Goal: Navigation & Orientation: Find specific page/section

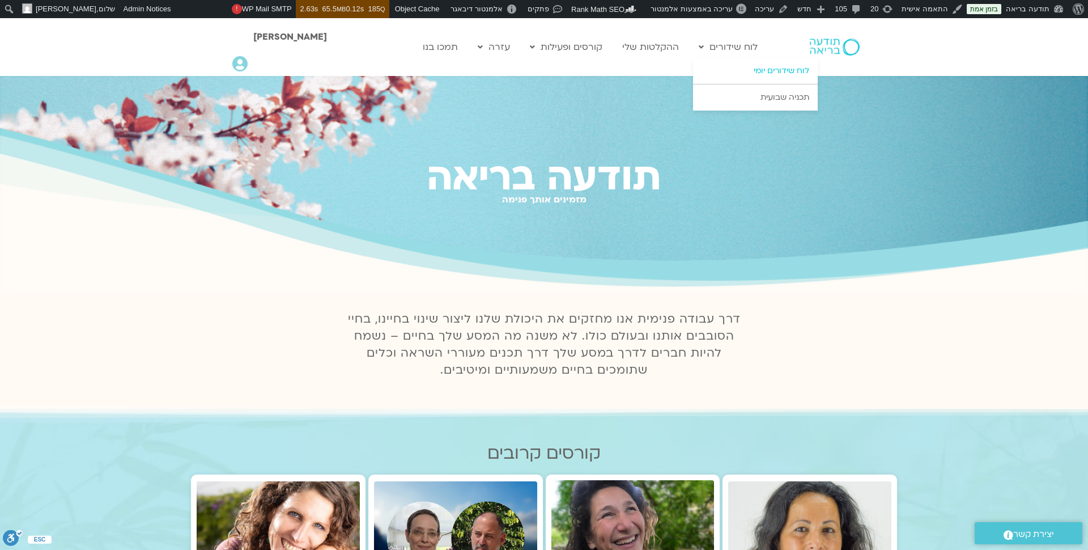
click at [748, 71] on link "לוח שידורים יומי" at bounding box center [755, 71] width 125 height 26
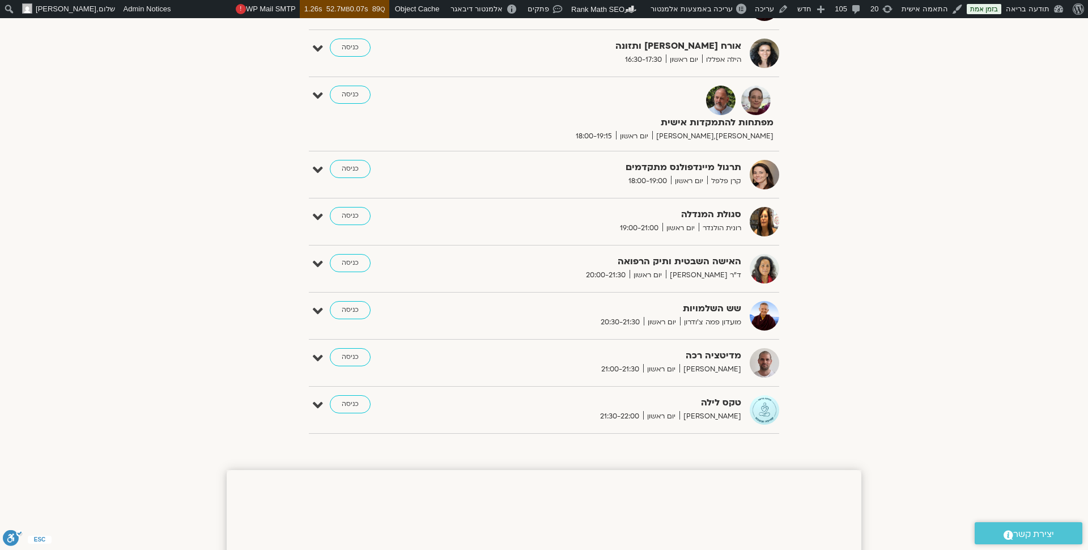
scroll to position [584, 0]
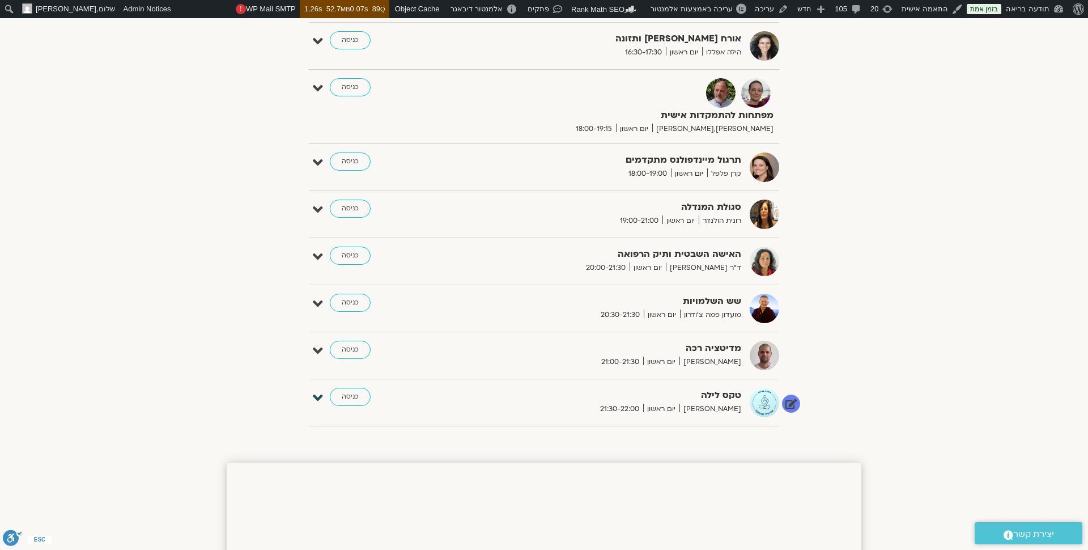
click at [315, 393] on icon at bounding box center [318, 398] width 10 height 16
click at [763, 426] on link "עריכה" at bounding box center [769, 430] width 19 height 9
